Goal: Navigation & Orientation: Go to known website

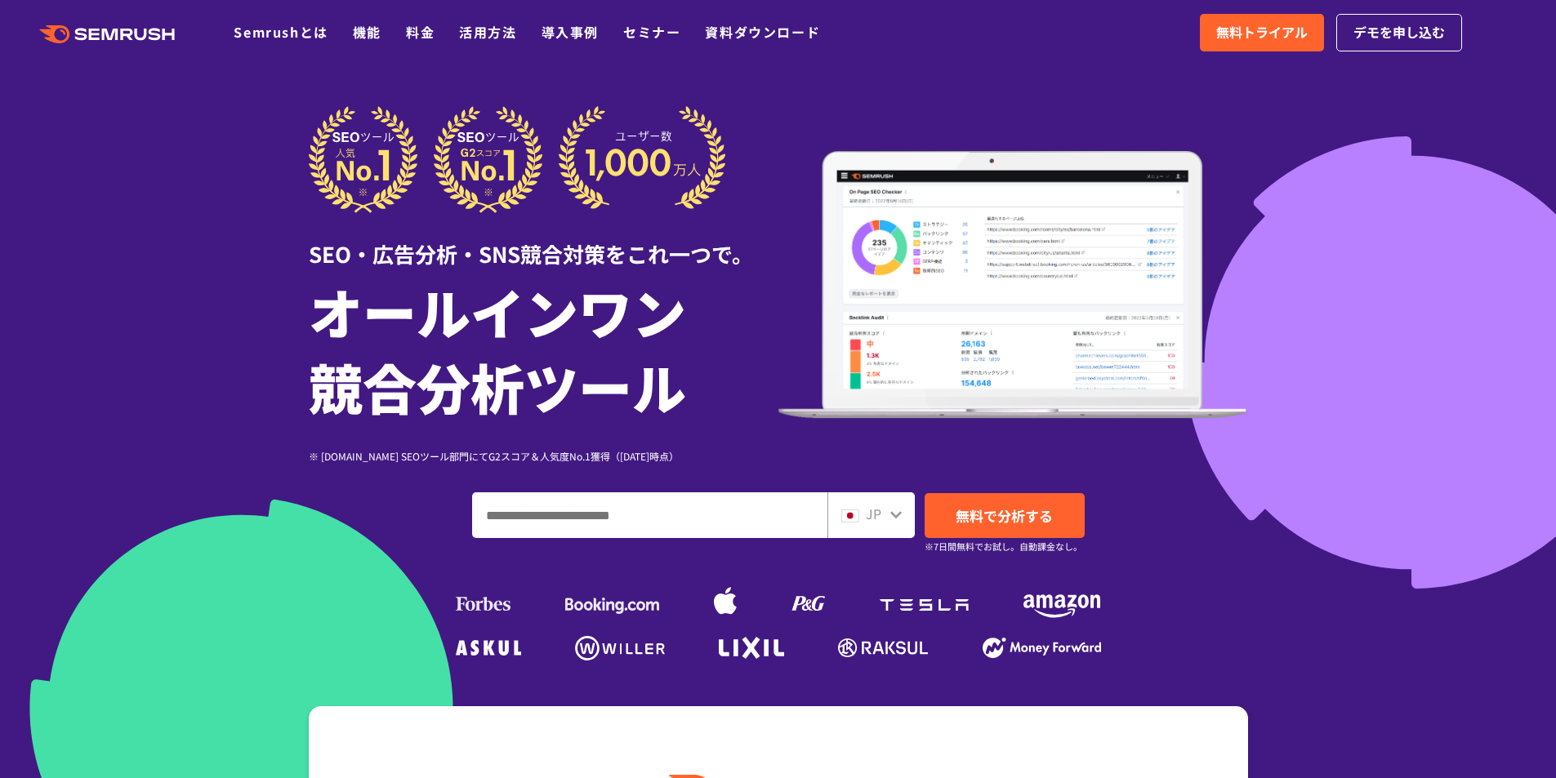
drag, startPoint x: 1039, startPoint y: 106, endPoint x: 974, endPoint y: 123, distance: 67.6
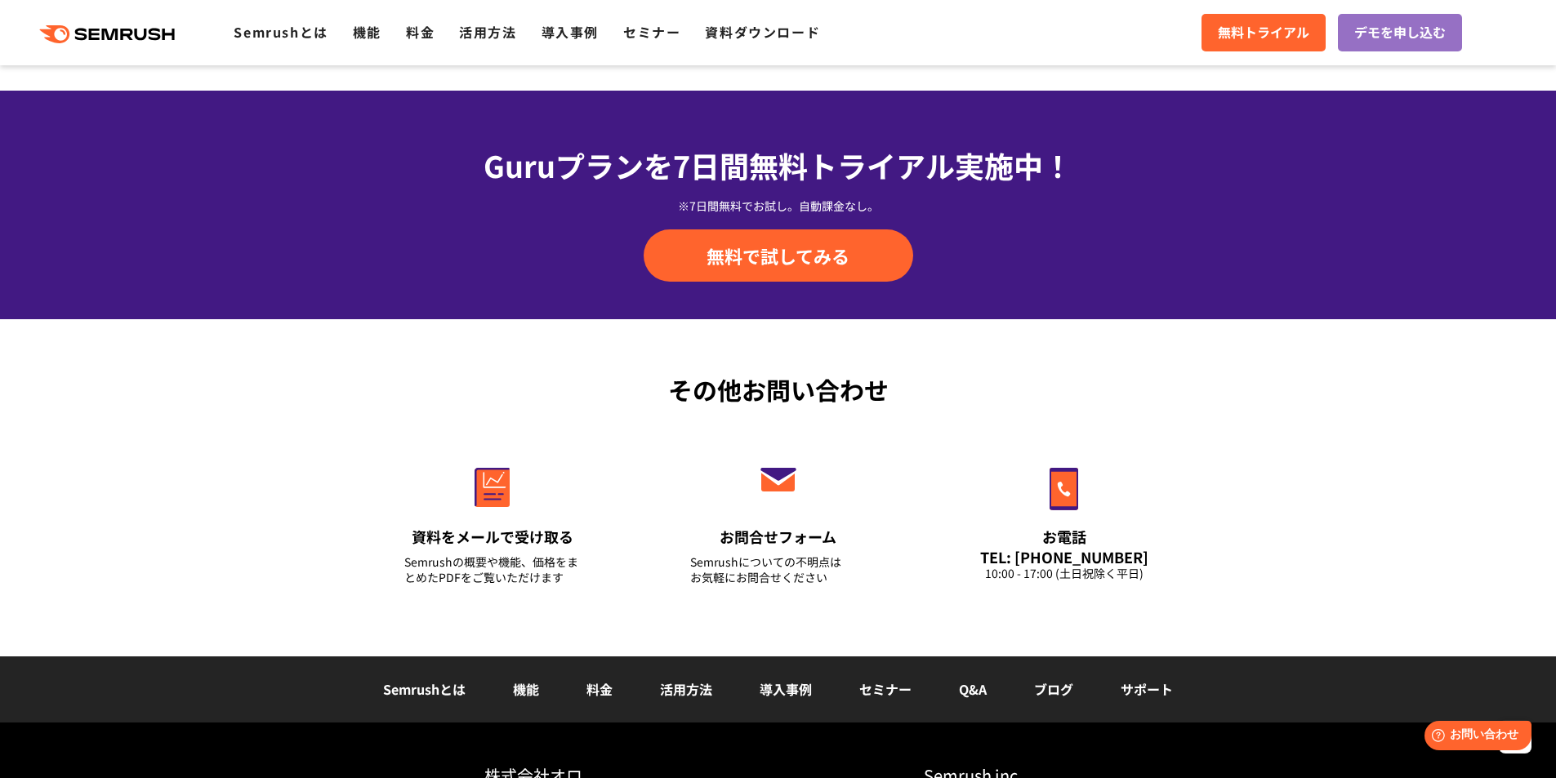
scroll to position [5681, 0]
